Goal: Task Accomplishment & Management: Complete application form

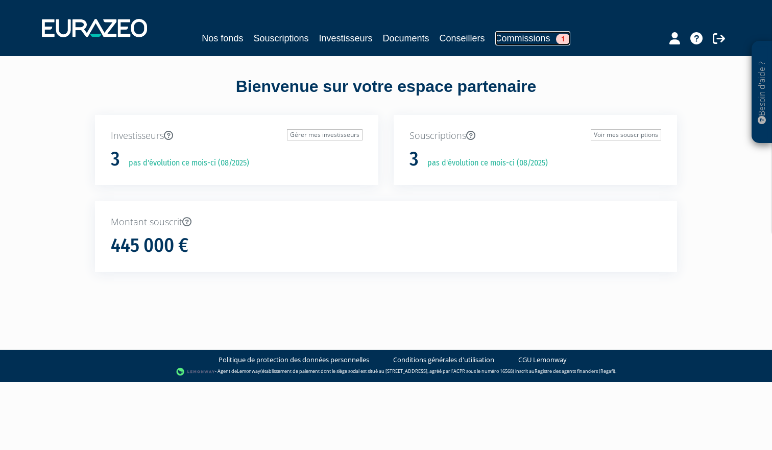
click at [527, 39] on link "Commissions 1" at bounding box center [532, 38] width 75 height 14
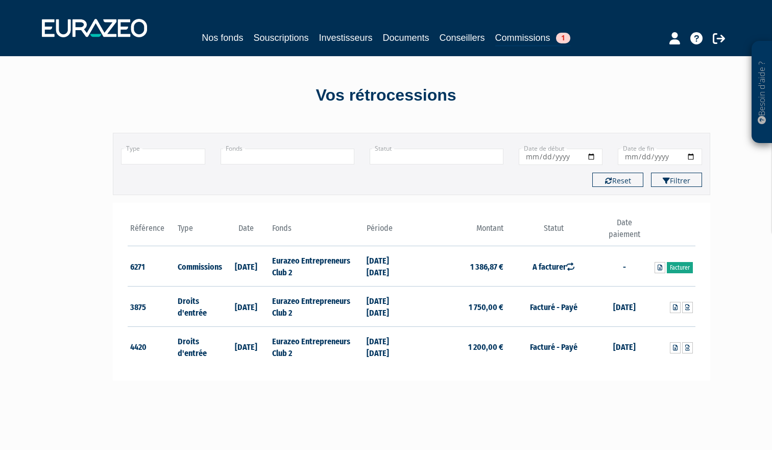
click at [679, 263] on link "Facturer" at bounding box center [680, 267] width 26 height 11
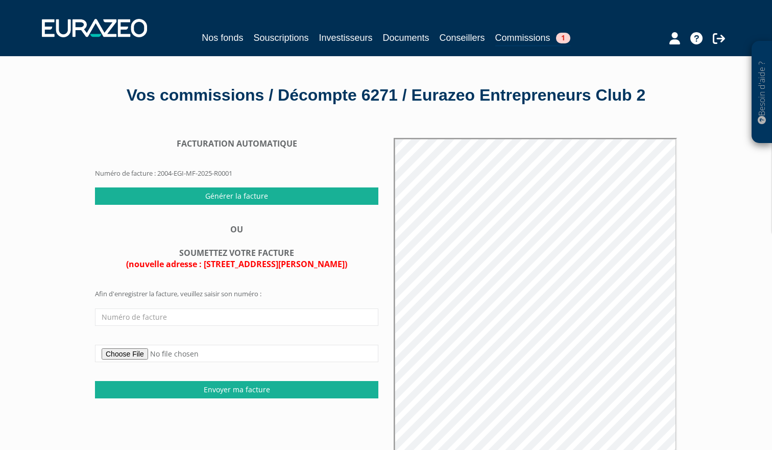
click at [144, 357] on input "file" at bounding box center [236, 353] width 283 height 17
click at [160, 317] on input "text" at bounding box center [236, 316] width 283 height 17
type input "FA 1074"
click at [139, 350] on input "file" at bounding box center [236, 353] width 283 height 17
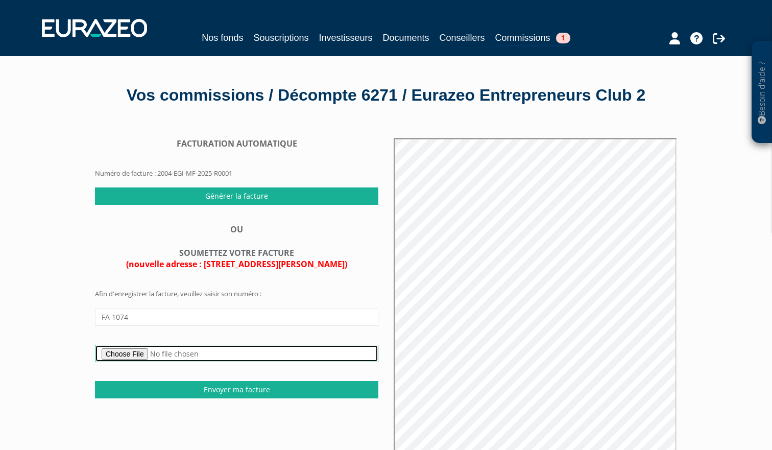
type input "C:\fakepath\Facture_001074_FINOFFICE_Eurazeo_Global Investor.pdf"
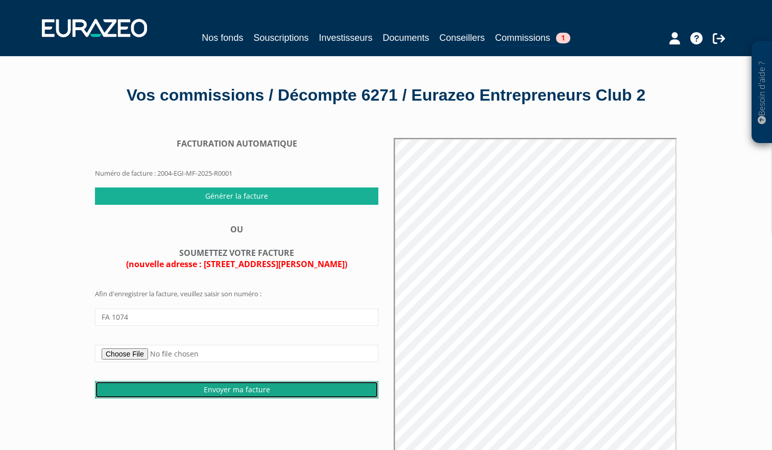
click at [218, 386] on input "Envoyer ma facture" at bounding box center [236, 389] width 283 height 17
